Goal: Communication & Community: Answer question/provide support

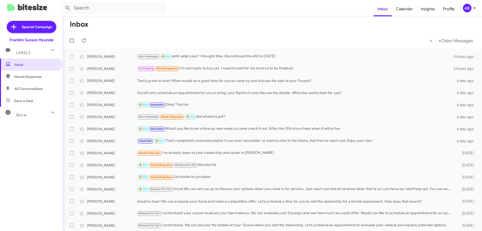
click at [192, 58] on div "Not-Interested 🔥 Hot ahhh what year? I thought they discontinued the 650 in [DA…" at bounding box center [295, 57] width 317 height 6
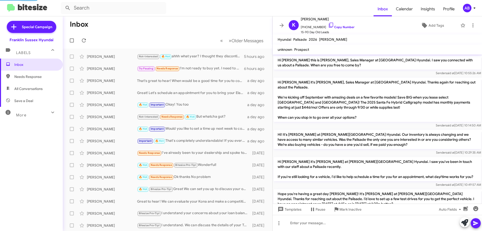
scroll to position [168, 0]
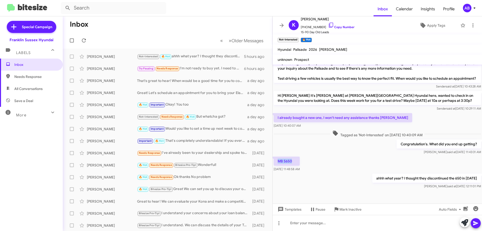
drag, startPoint x: 294, startPoint y: 168, endPoint x: 277, endPoint y: 169, distance: 17.1
click at [277, 166] on p "MB S650" at bounding box center [287, 161] width 26 height 9
copy p "MB S650"
click at [282, 23] on icon at bounding box center [282, 25] width 6 height 6
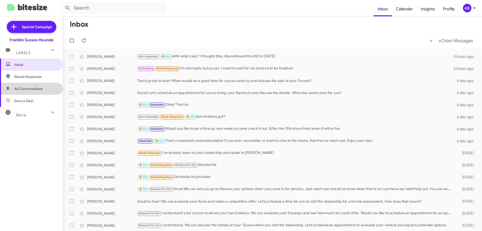
click at [32, 88] on span "All Conversations" at bounding box center [28, 88] width 28 height 5
type input "in:all-conversations"
